Goal: Information Seeking & Learning: Find specific fact

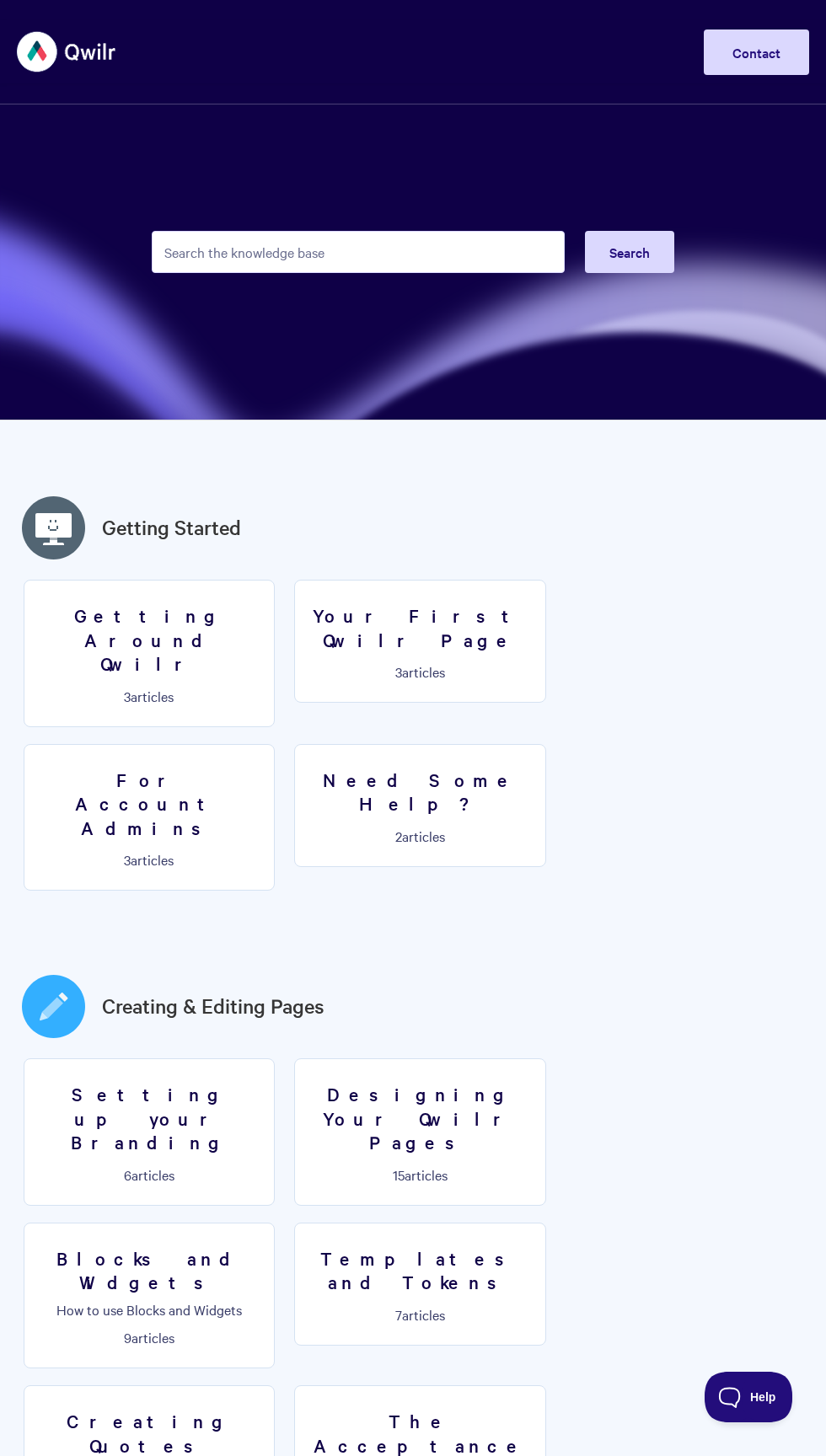
scroll to position [1, 0]
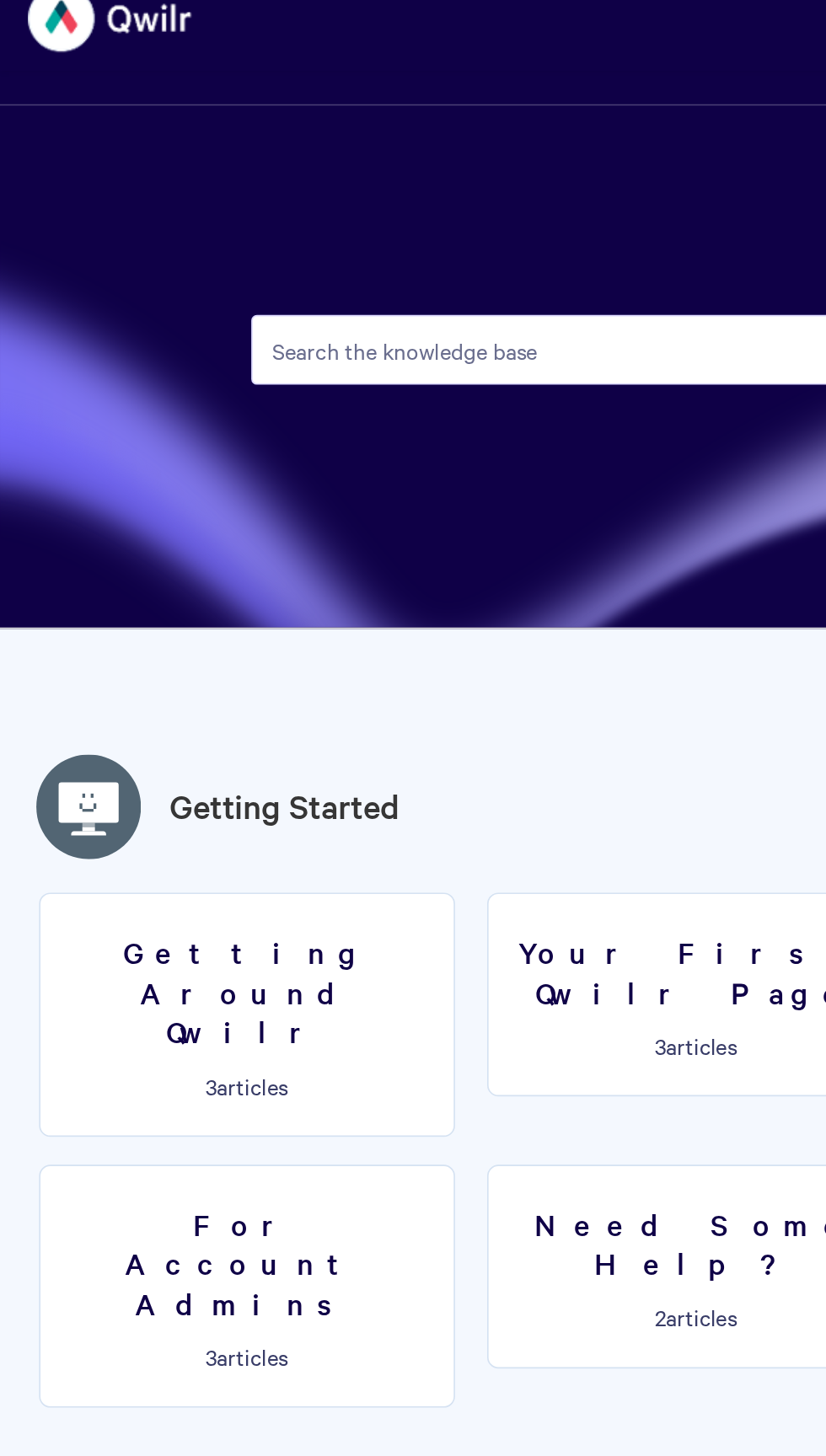
click at [196, 250] on input "Search the knowledge base" at bounding box center [359, 250] width 413 height 42
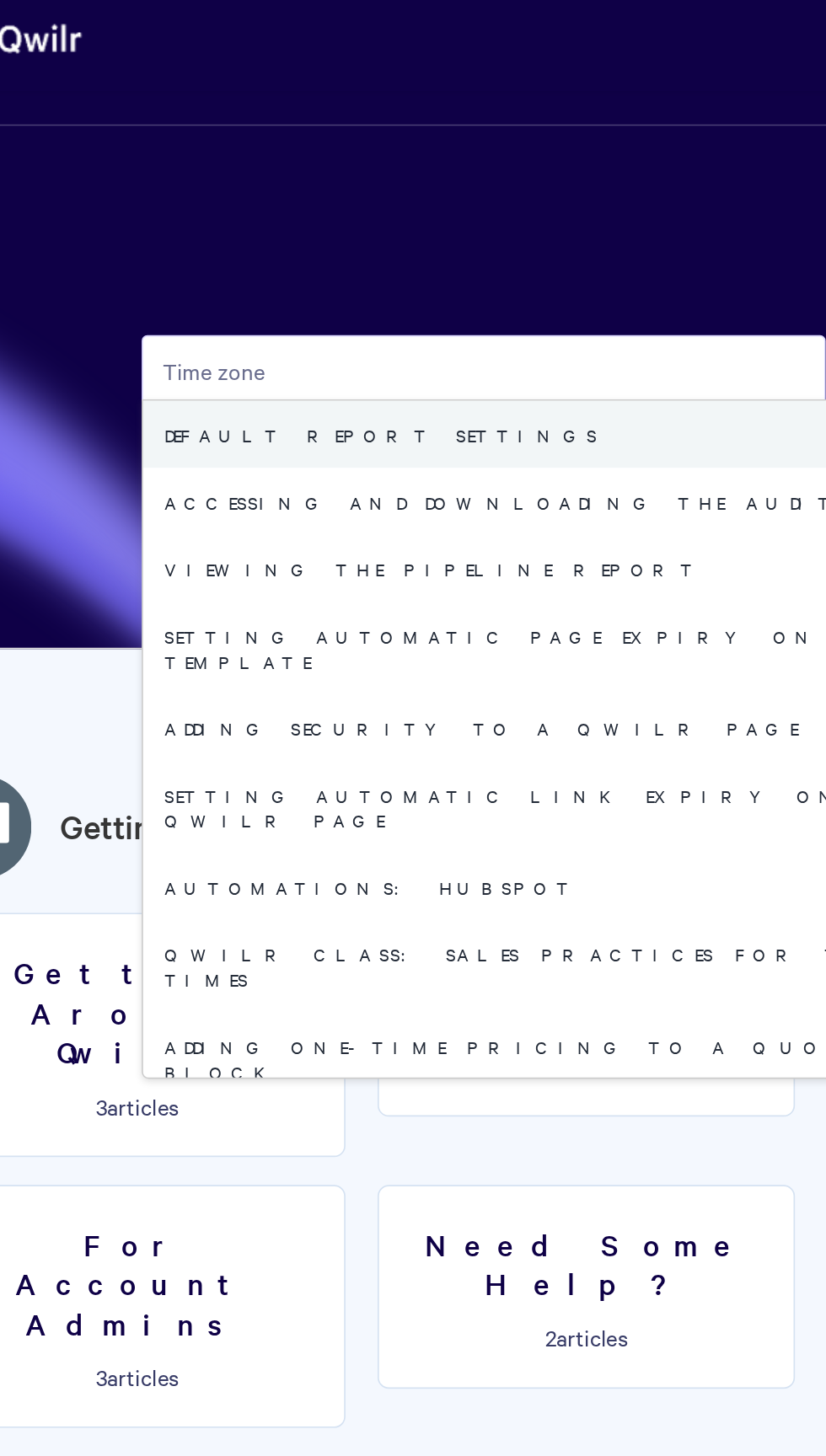
type input "Time zone"
click at [266, 290] on link "Default report settings" at bounding box center [414, 289] width 523 height 41
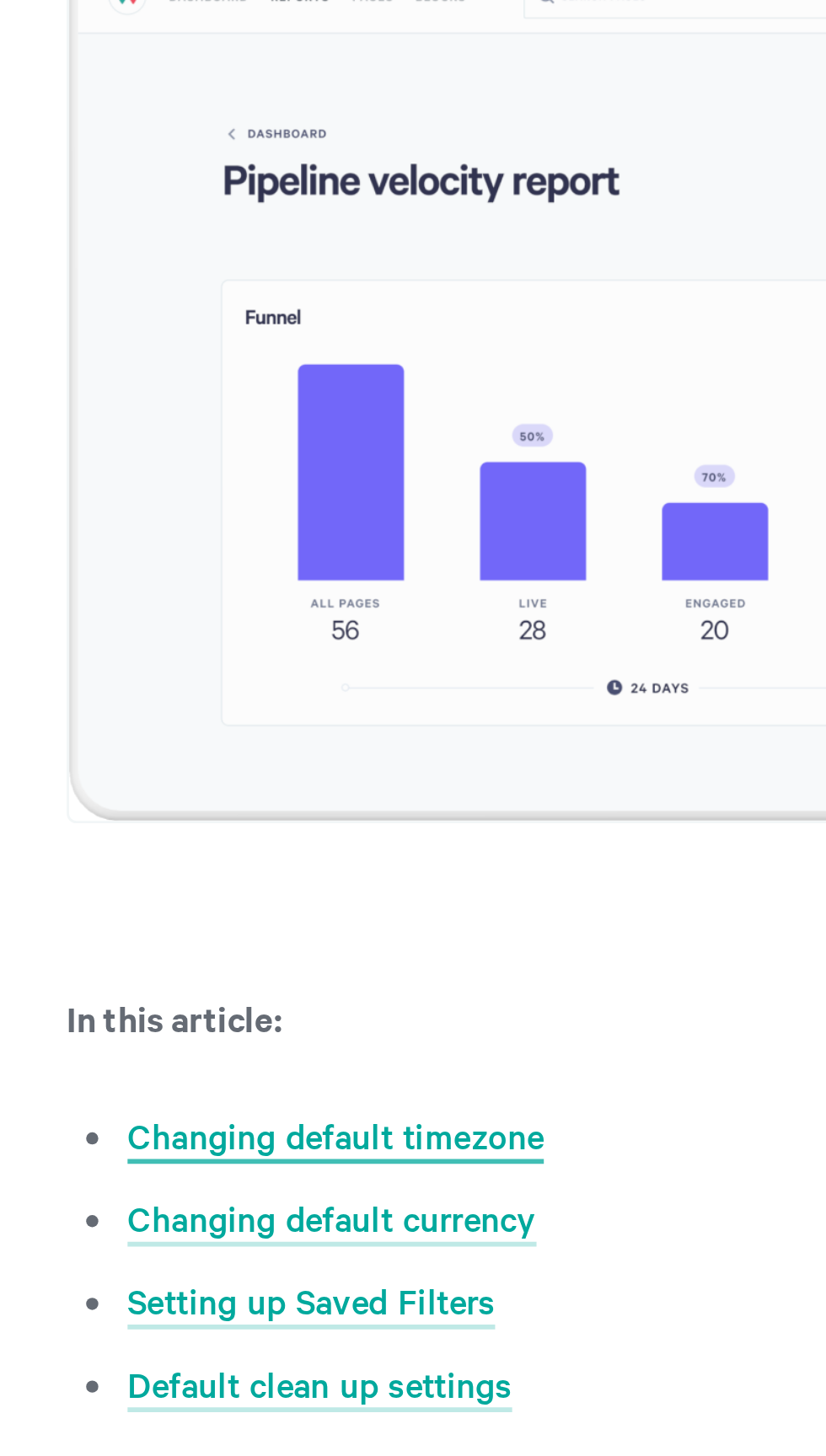
click at [384, 957] on link "Changing default timezone" at bounding box center [378, 953] width 144 height 18
